Goal: Task Accomplishment & Management: Use online tool/utility

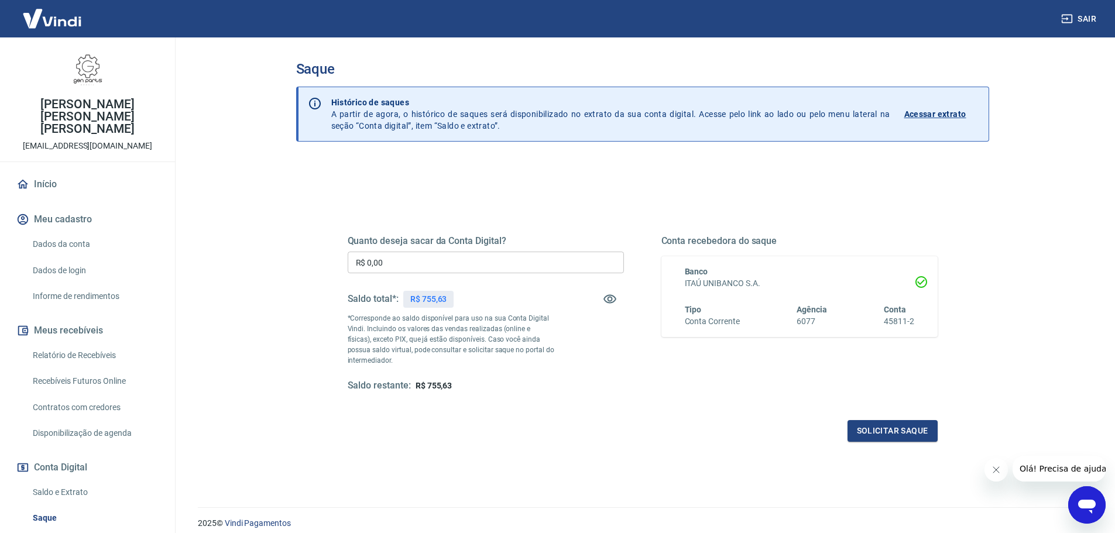
click at [417, 270] on input "R$ 0,00" at bounding box center [486, 263] width 276 height 22
type input "R$ 755,63"
click at [902, 432] on button "Solicitar saque" at bounding box center [893, 431] width 90 height 22
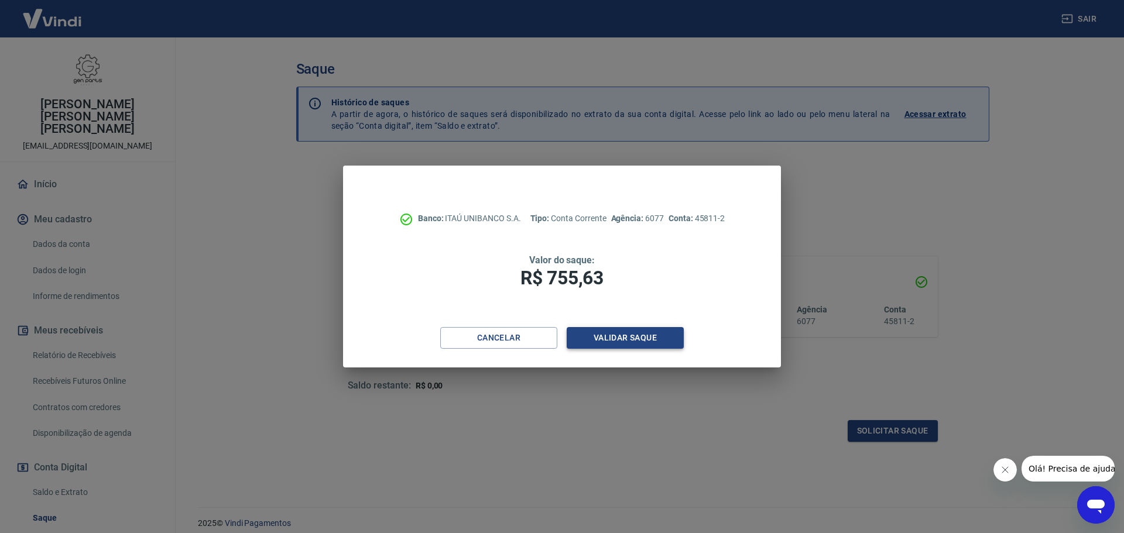
click at [620, 344] on button "Validar saque" at bounding box center [625, 338] width 117 height 22
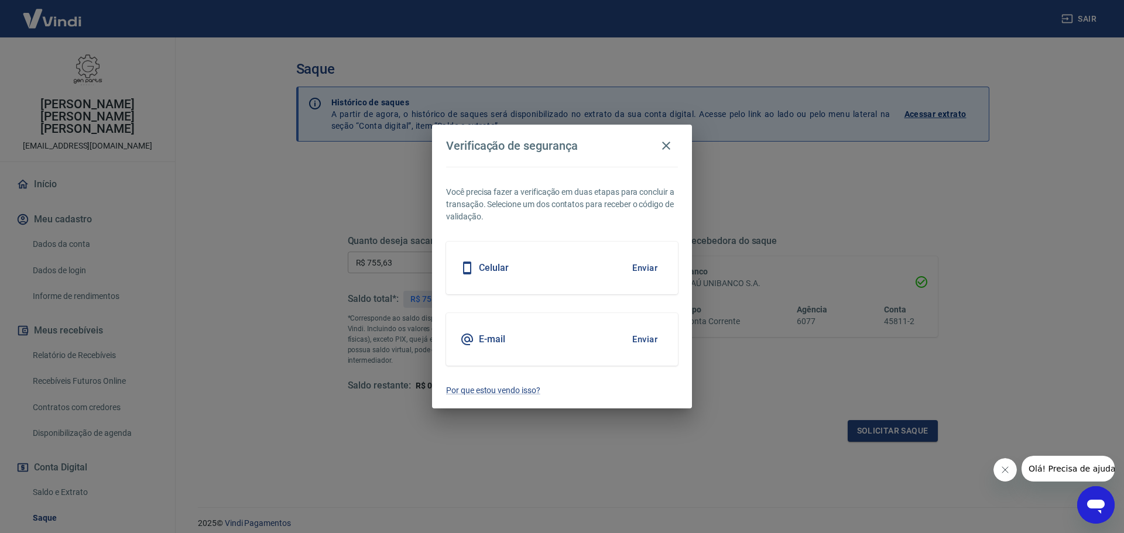
click at [647, 269] on button "Enviar" at bounding box center [645, 268] width 38 height 25
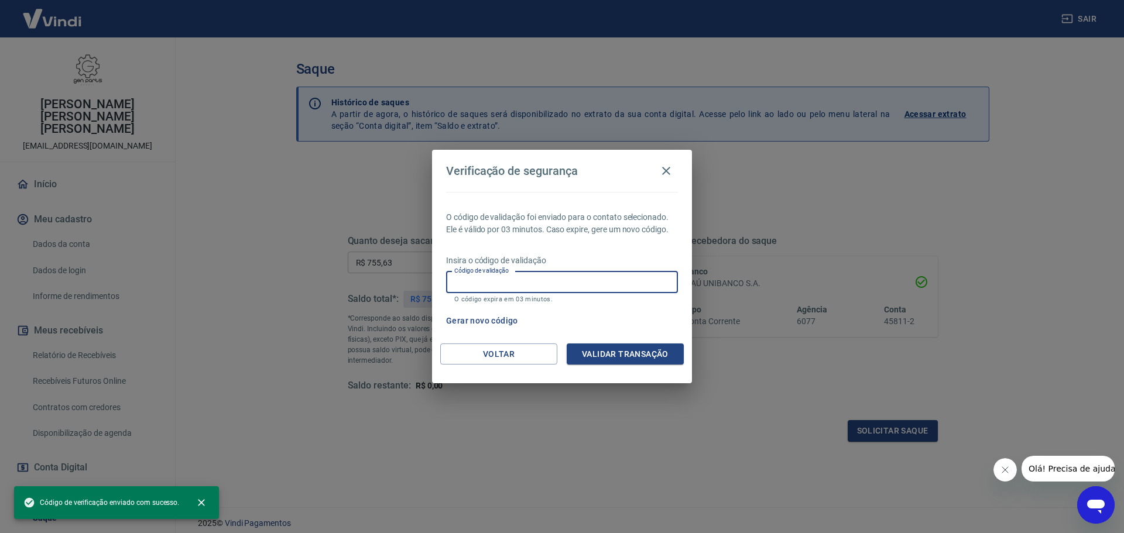
click at [525, 287] on input "Código de validação" at bounding box center [562, 283] width 232 height 22
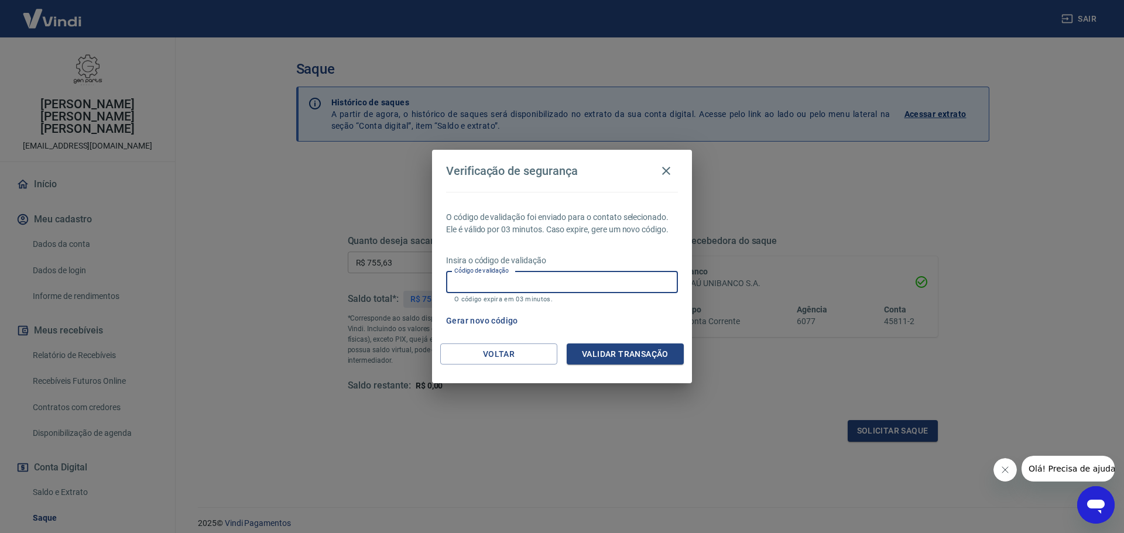
click at [467, 318] on button "Gerar novo código" at bounding box center [481, 321] width 81 height 22
click at [472, 286] on input "Código de validação" at bounding box center [562, 283] width 232 height 22
click at [667, 171] on icon "button" at bounding box center [666, 171] width 8 height 8
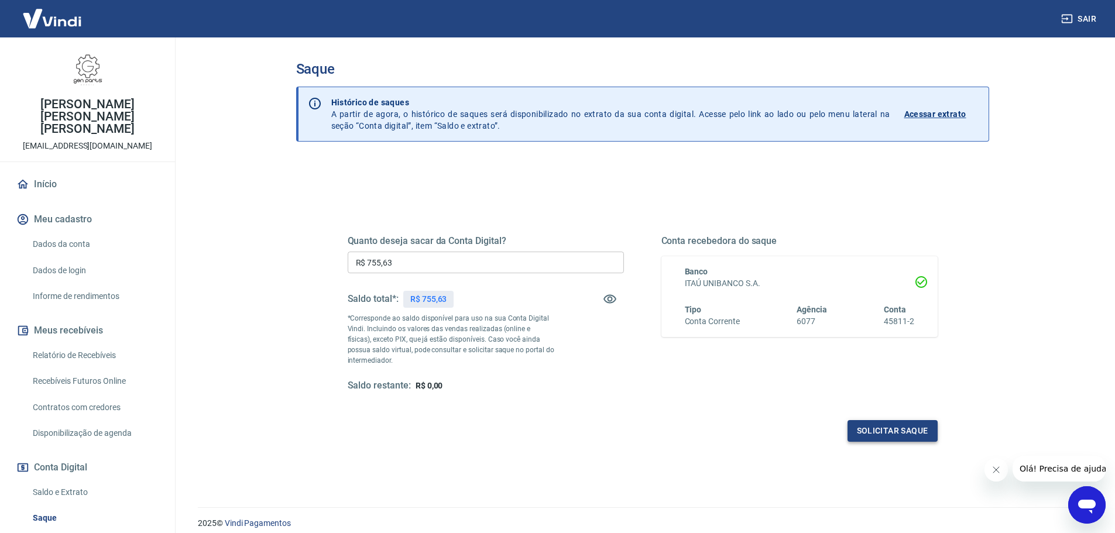
click at [875, 433] on button "Solicitar saque" at bounding box center [893, 431] width 90 height 22
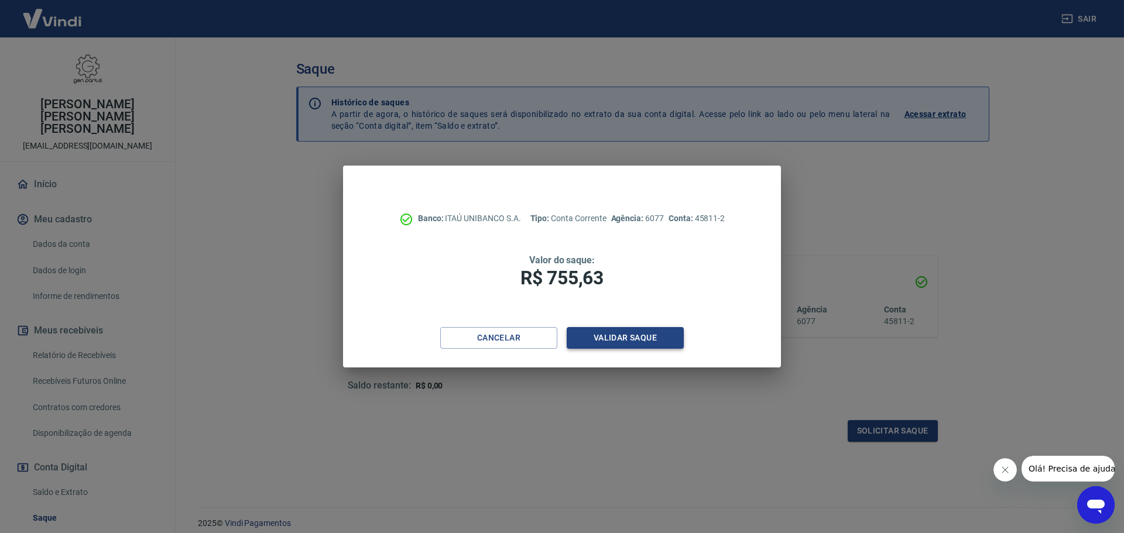
click at [597, 338] on button "Validar saque" at bounding box center [625, 338] width 117 height 22
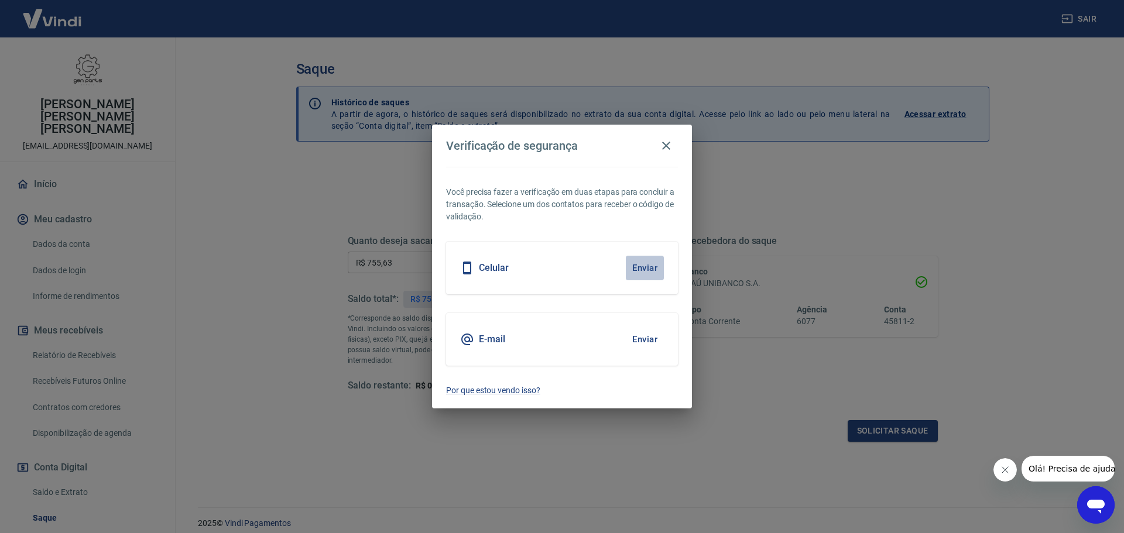
click at [647, 262] on button "Enviar" at bounding box center [645, 268] width 38 height 25
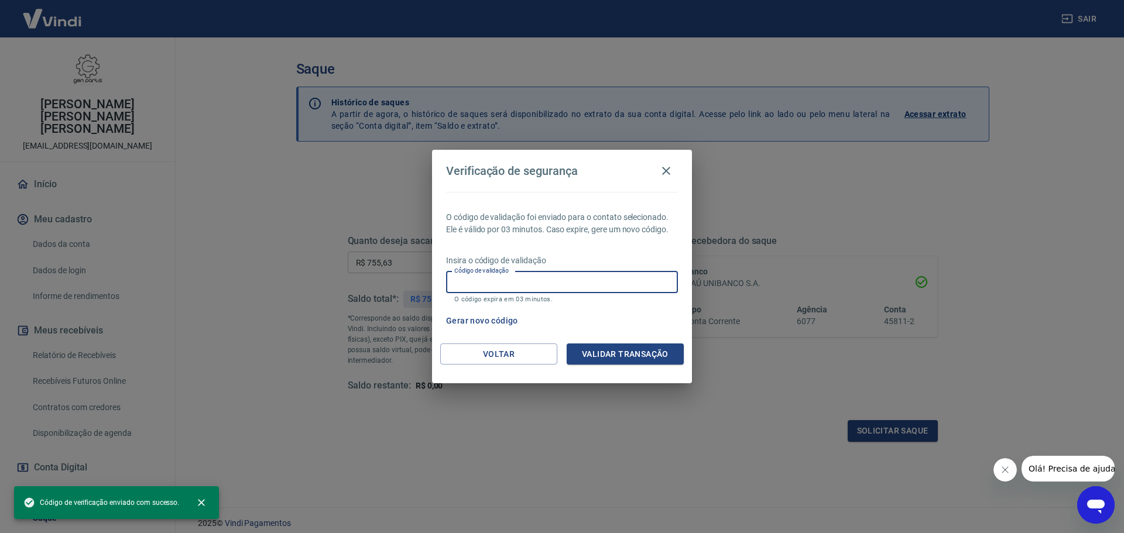
click at [528, 284] on input "Código de validação" at bounding box center [562, 283] width 232 height 22
